Goal: Task Accomplishment & Management: Manage account settings

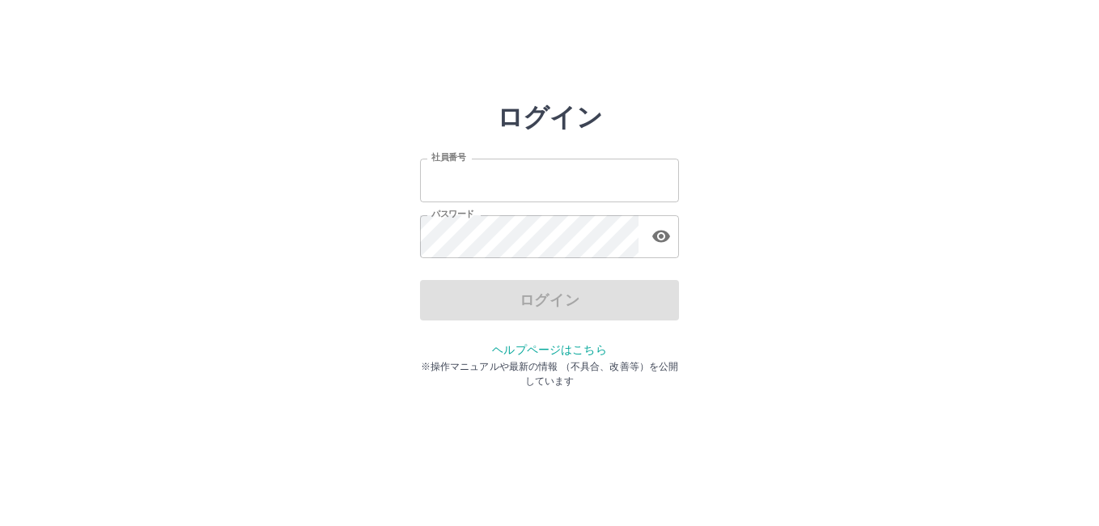
type input "*******"
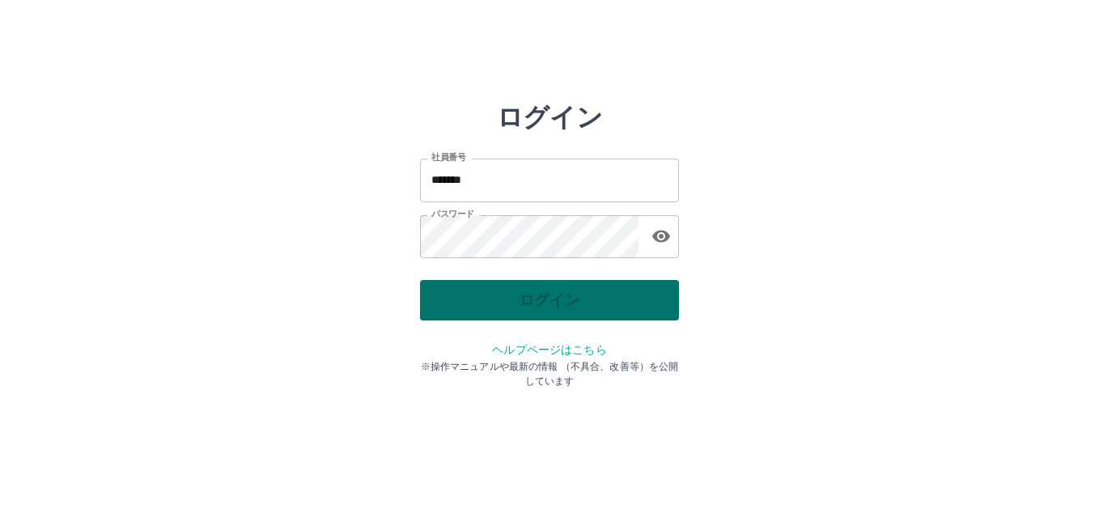
drag, startPoint x: 535, startPoint y: 291, endPoint x: 537, endPoint y: 300, distance: 9.8
click at [537, 300] on div "ログイン" at bounding box center [549, 300] width 259 height 40
click at [533, 295] on button "ログイン" at bounding box center [549, 300] width 259 height 40
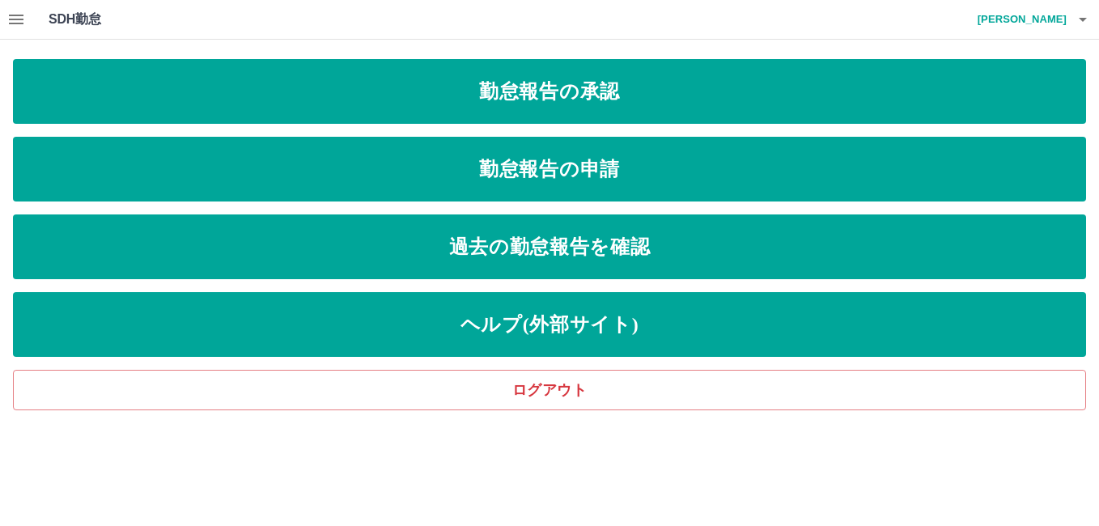
click at [61, 12] on h1 "SDH勤怠" at bounding box center [101, 19] width 105 height 39
click at [12, 13] on icon "button" at bounding box center [15, 19] width 19 height 19
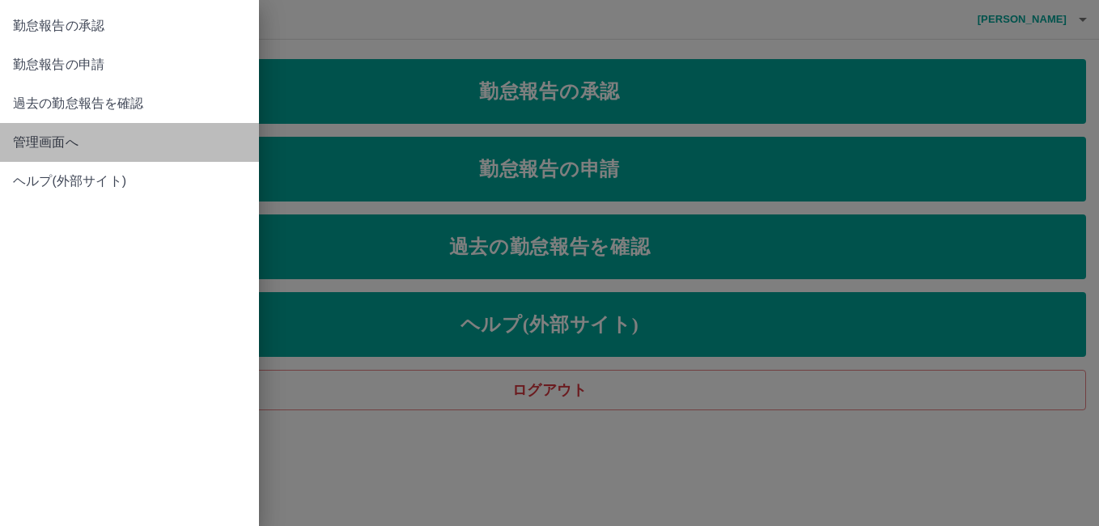
click at [56, 142] on span "管理画面へ" at bounding box center [129, 142] width 233 height 19
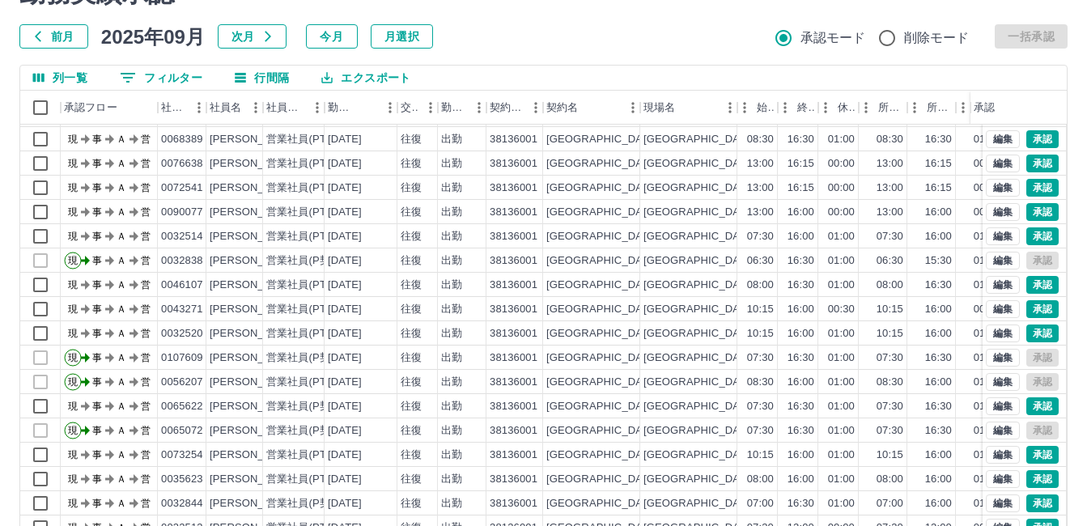
scroll to position [158, 0]
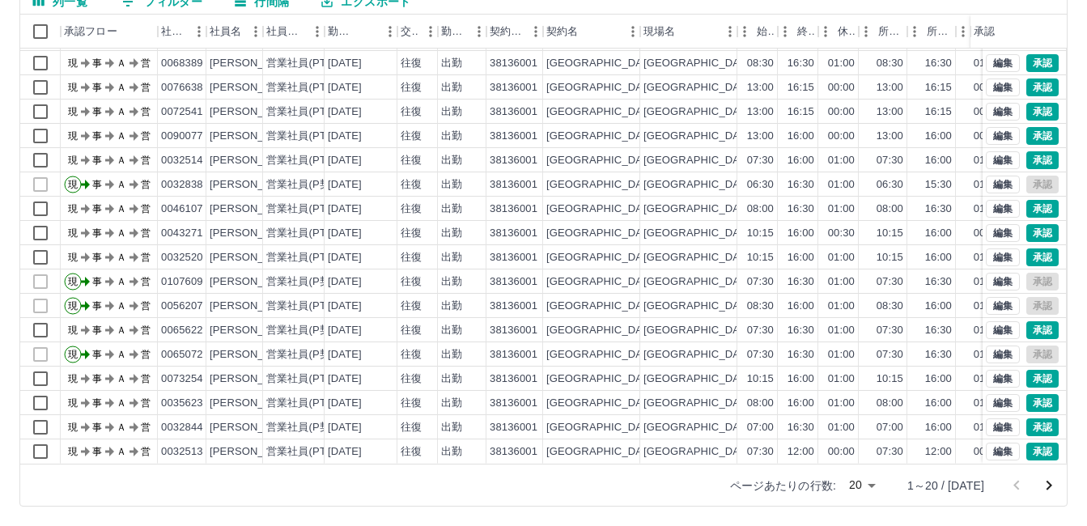
click at [897, 487] on div "ページあたりの行数: 20 ** 1～20 / [DATE]" at bounding box center [889, 486] width 356 height 42
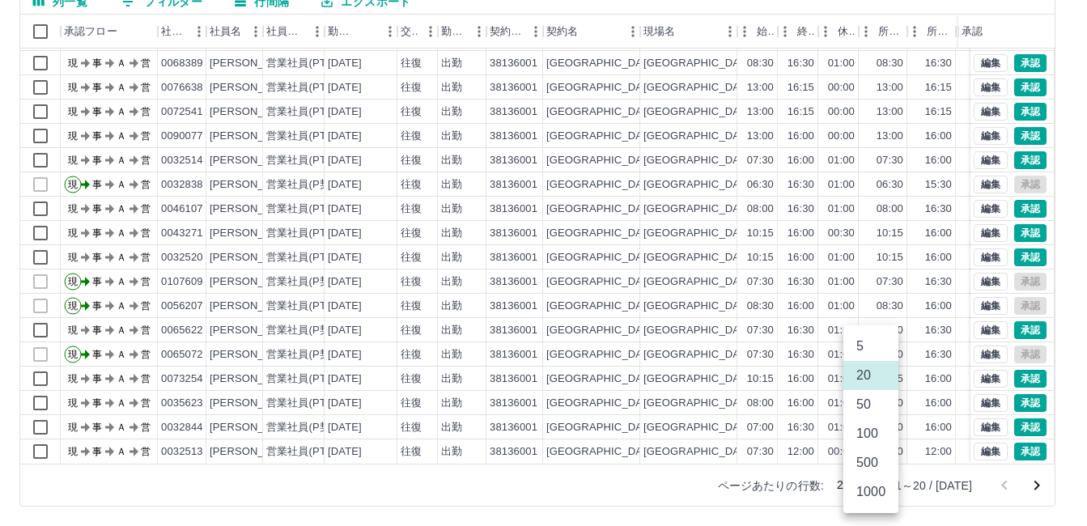
drag, startPoint x: 884, startPoint y: 492, endPoint x: 882, endPoint y: 481, distance: 11.4
click at [882, 481] on body "SDH勤怠 [PERSON_NAME] 勤務実績承認 前月 [DATE] 次月 今月 月選択 承認モード 削除モード 一括承認 列一覧 0 フィルター 行間隔…" at bounding box center [543, 184] width 1087 height 684
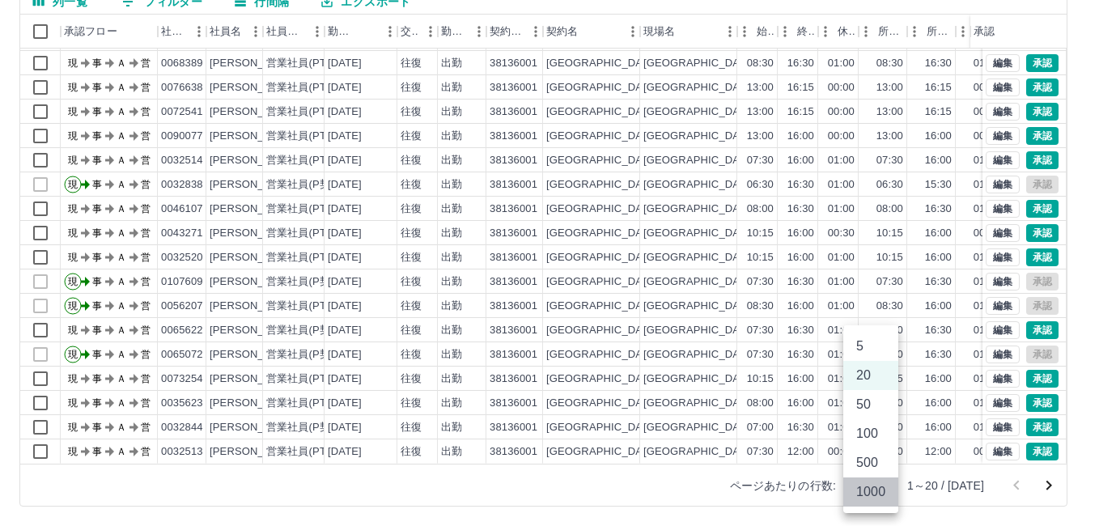
click at [881, 479] on li "1000" at bounding box center [870, 492] width 55 height 29
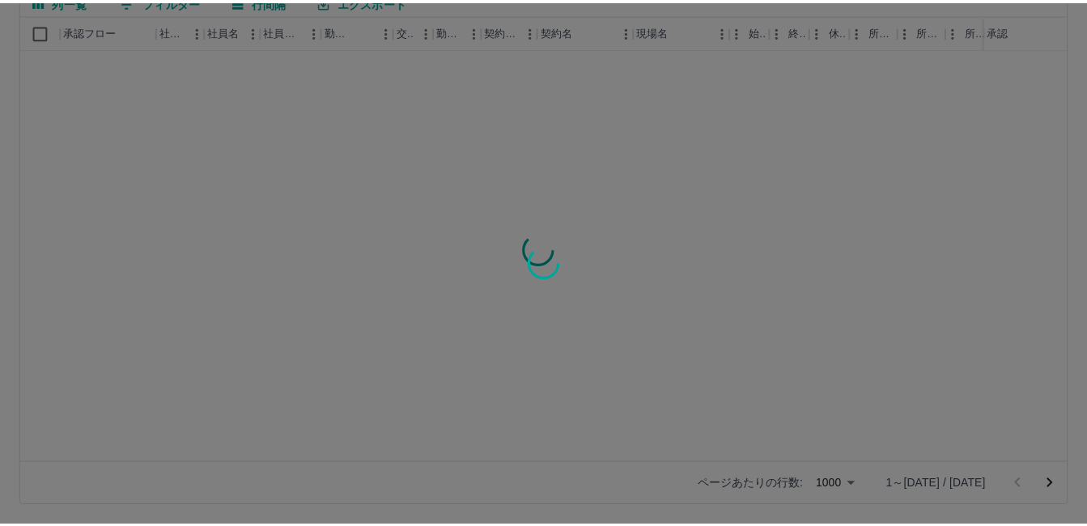
scroll to position [0, 0]
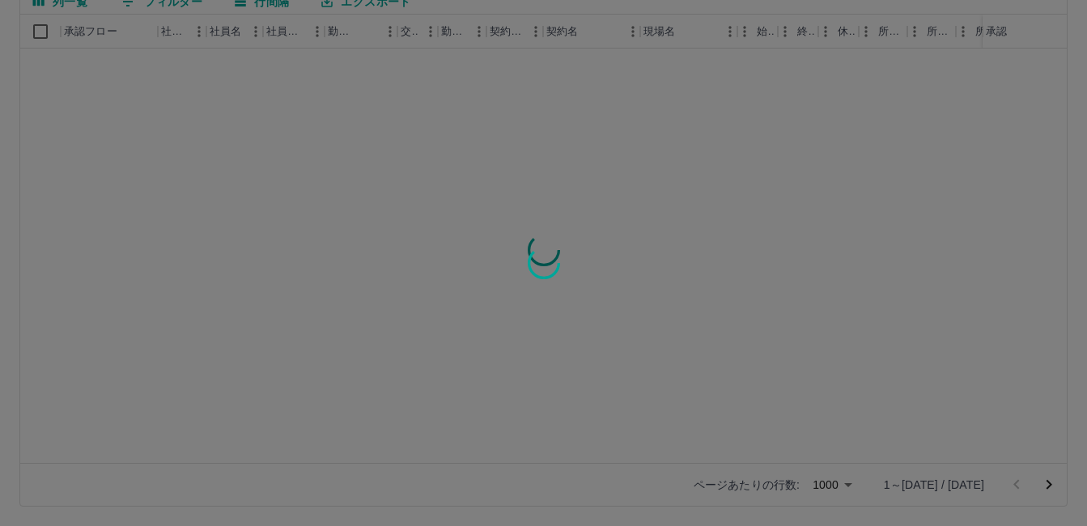
click at [885, 491] on div at bounding box center [543, 263] width 1087 height 526
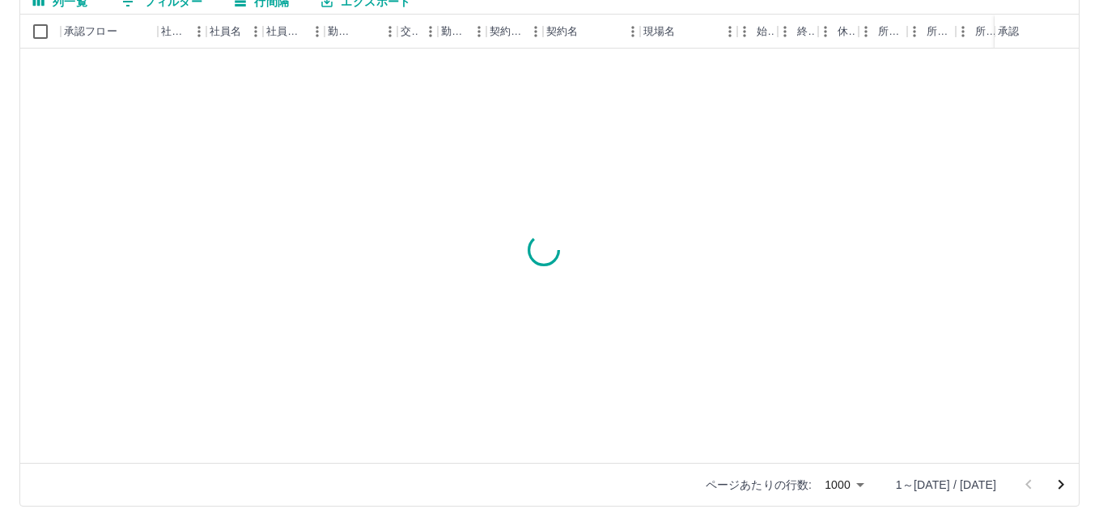
click at [866, 482] on body "SDH勤怠 [PERSON_NAME] 勤務実績承認 前月 [DATE] 次月 今月 月選択 承認モード 削除モード 一括承認 列一覧 0 フィルター 行間隔…" at bounding box center [549, 184] width 1099 height 684
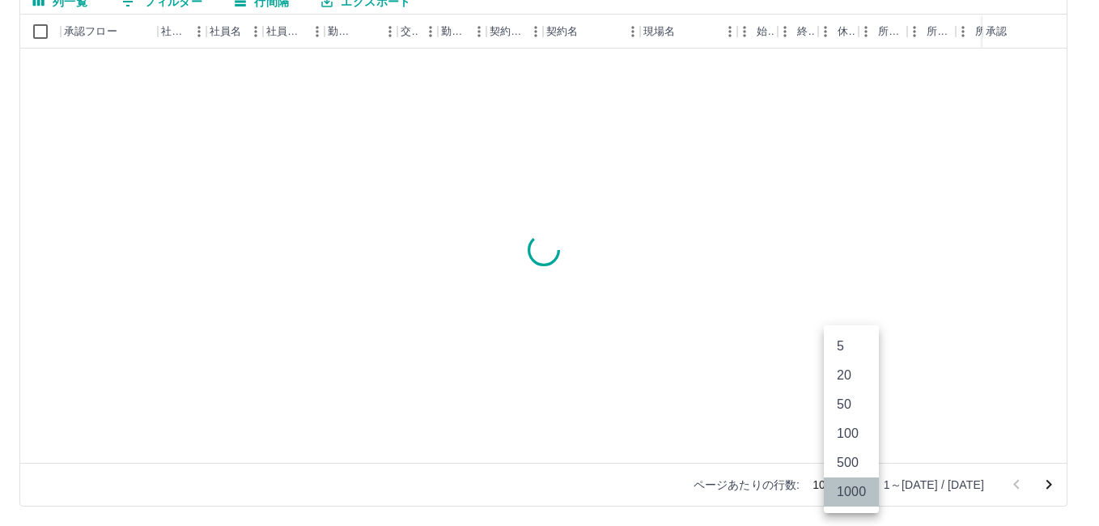
click at [866, 482] on li "1000" at bounding box center [851, 492] width 55 height 29
click at [864, 483] on body "SDH勤怠 [PERSON_NAME] 勤務実績承認 前月 [DATE] 次月 今月 月選択 承認モード 削除モード 一括承認 列一覧 0 フィルター 行間隔…" at bounding box center [549, 184] width 1099 height 684
click at [850, 427] on li "100" at bounding box center [851, 433] width 55 height 29
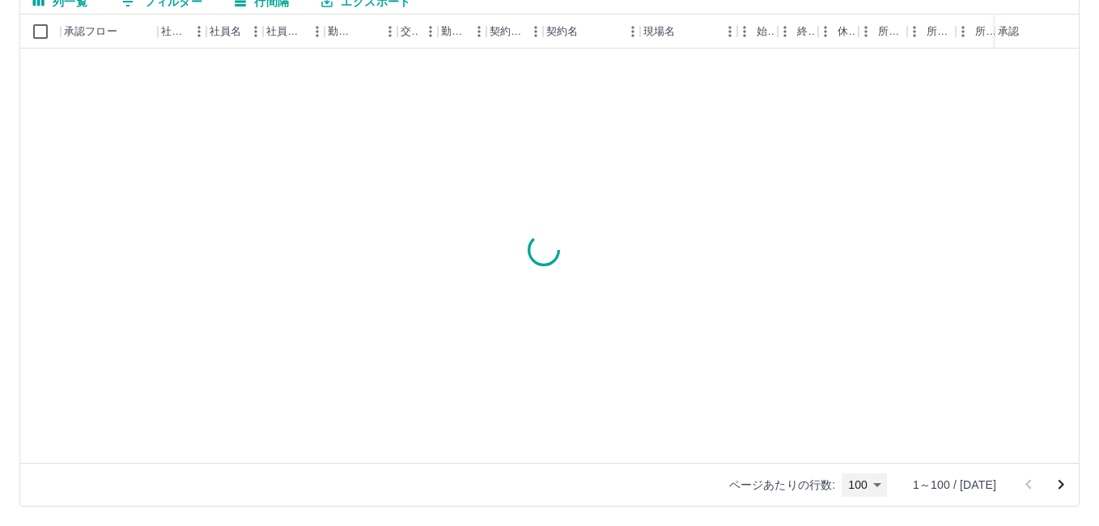
type input "***"
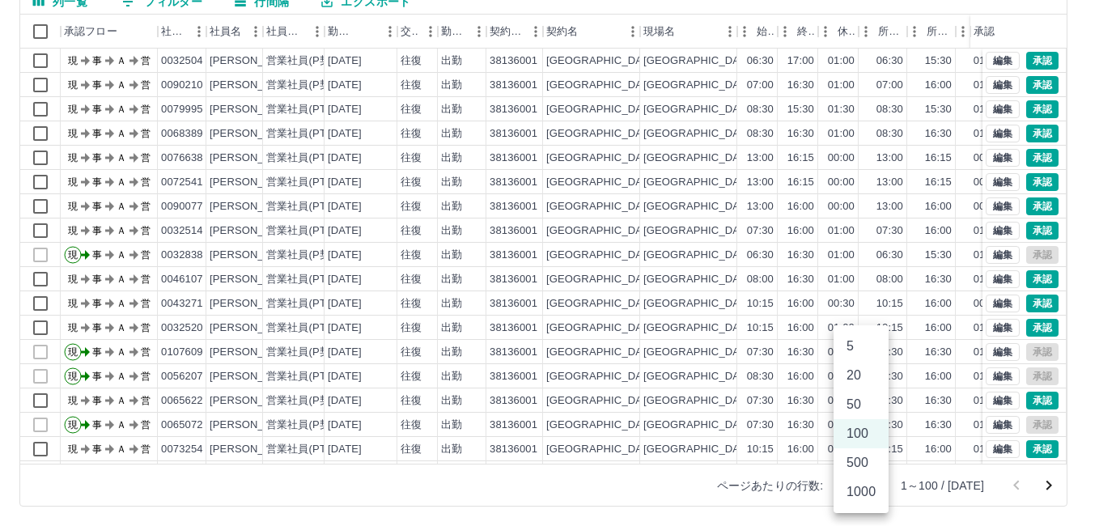
click at [877, 482] on body "SDH勤怠 [PERSON_NAME] 勤務実績承認 前月 [DATE] 次月 今月 月選択 承認モード 削除モード 一括承認 列一覧 0 フィルター 行間隔…" at bounding box center [549, 184] width 1099 height 684
click at [852, 430] on li "100" at bounding box center [861, 433] width 55 height 29
